Goal: Information Seeking & Learning: Find specific fact

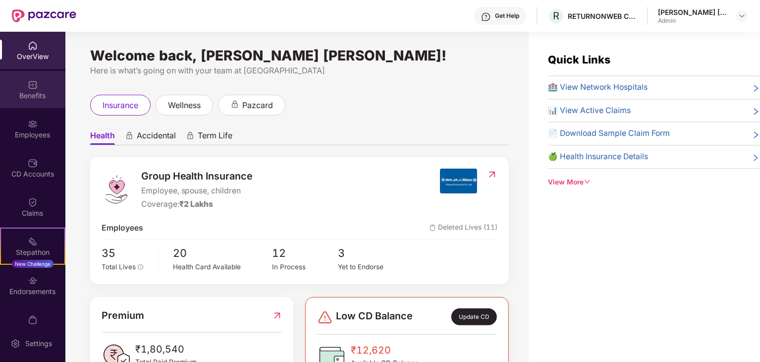
click at [42, 94] on div "Benefits" at bounding box center [32, 96] width 65 height 10
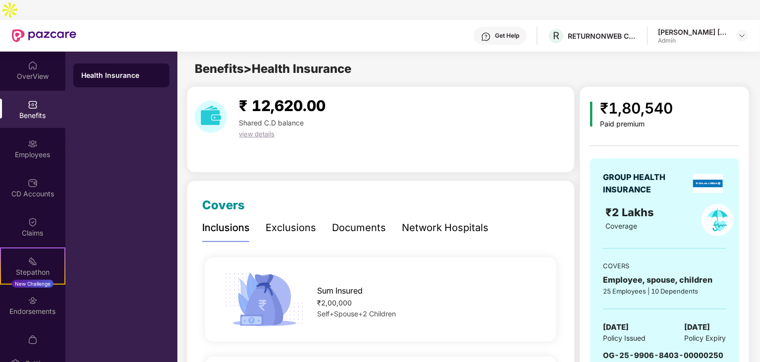
click at [409, 220] on div "Network Hospitals" at bounding box center [445, 227] width 87 height 15
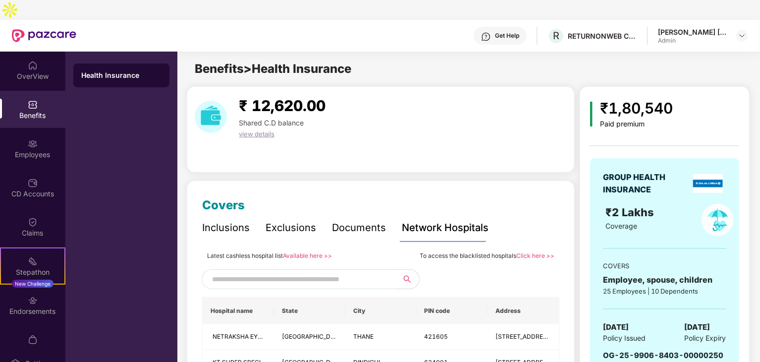
click at [346, 272] on input "text" at bounding box center [296, 279] width 169 height 15
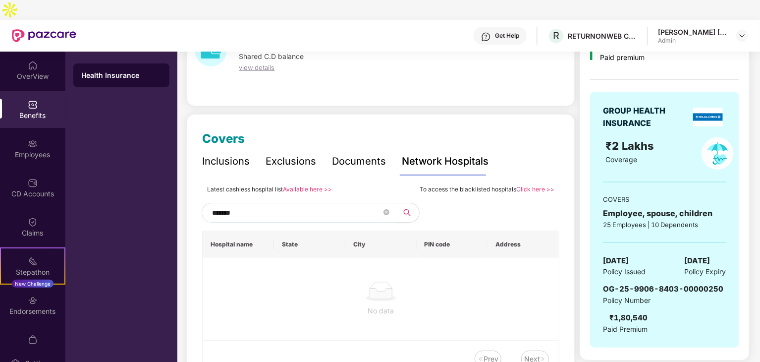
scroll to position [50, 0]
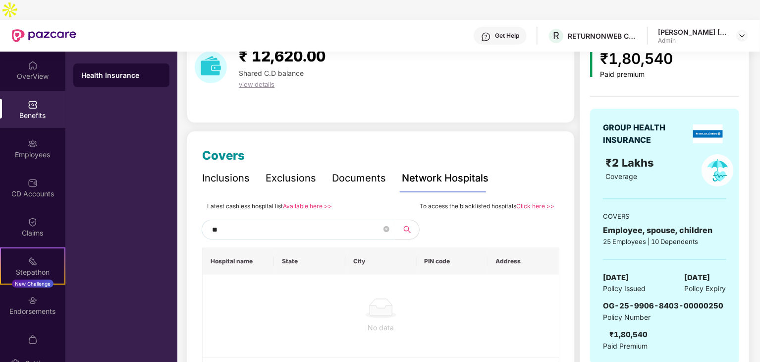
type input "*"
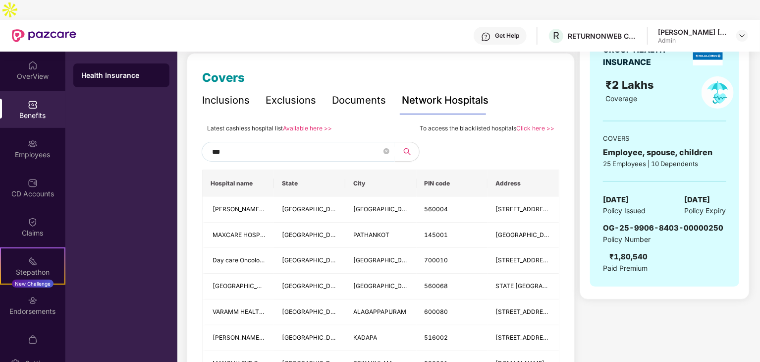
scroll to position [149, 0]
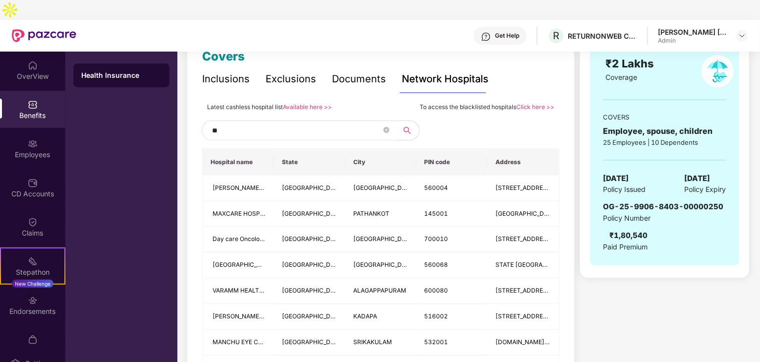
type input "*"
type input "*****"
